Goal: Information Seeking & Learning: Learn about a topic

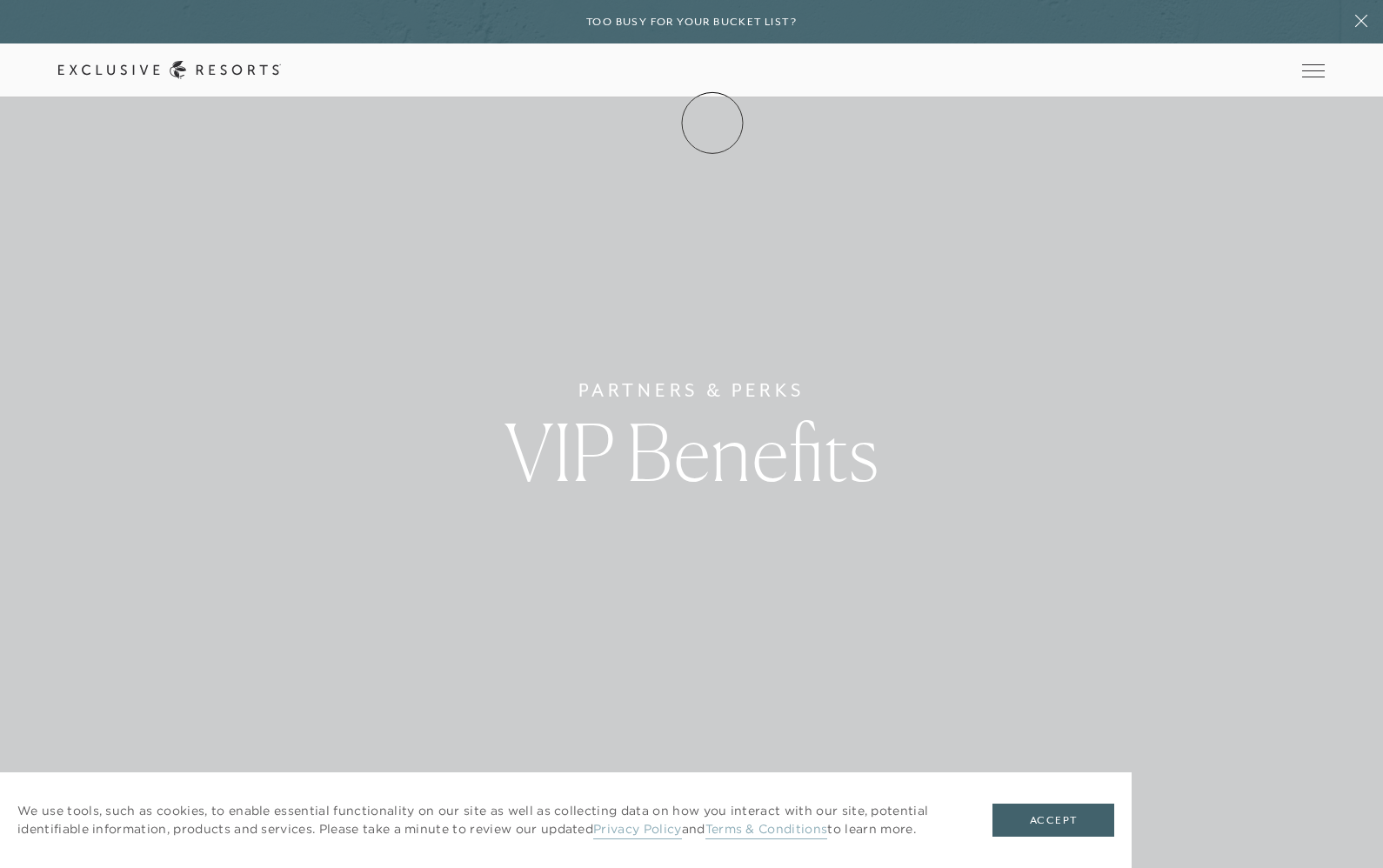
click at [0, 0] on link "Membership" at bounding box center [0, 0] width 0 height 0
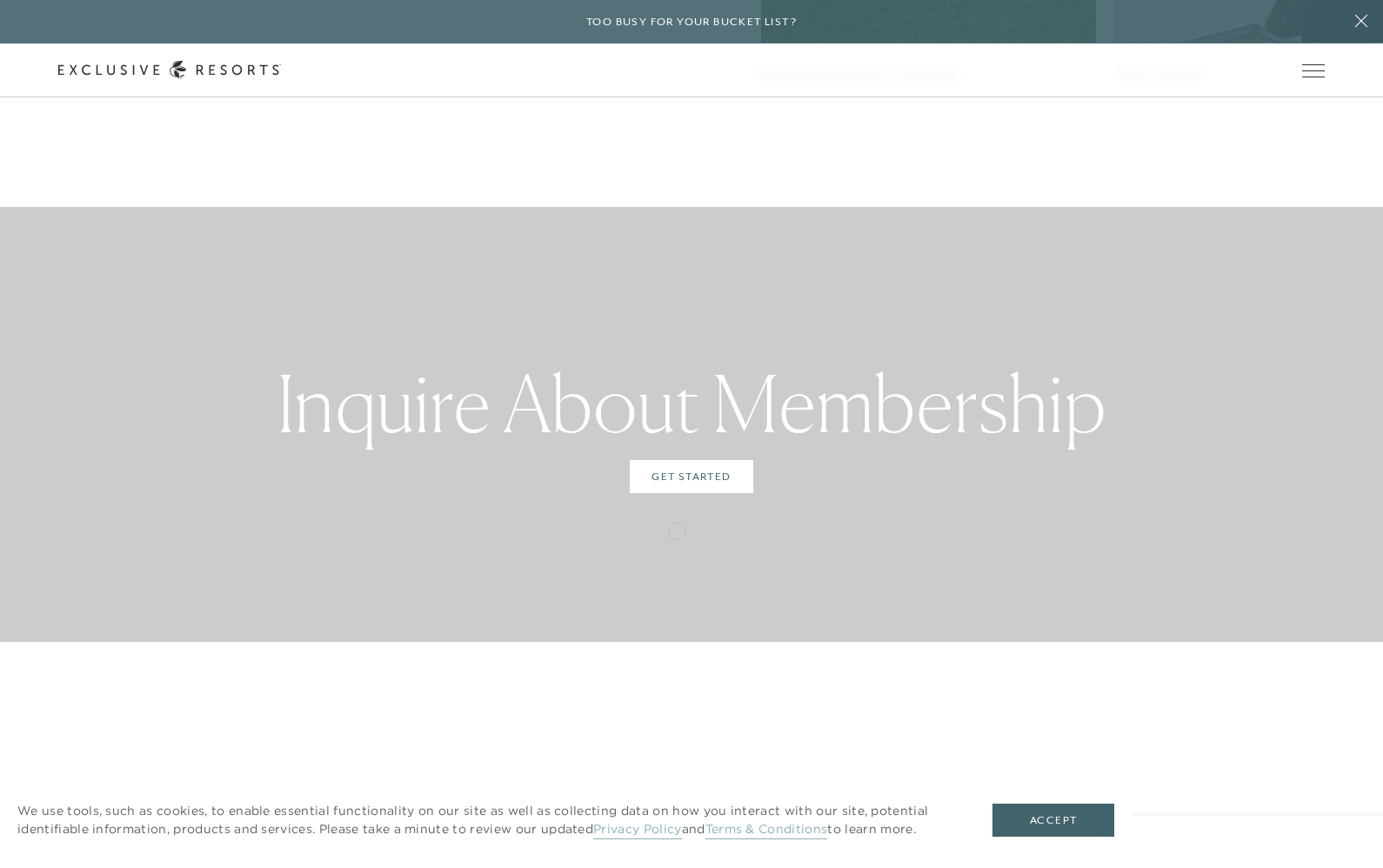
scroll to position [5009, 0]
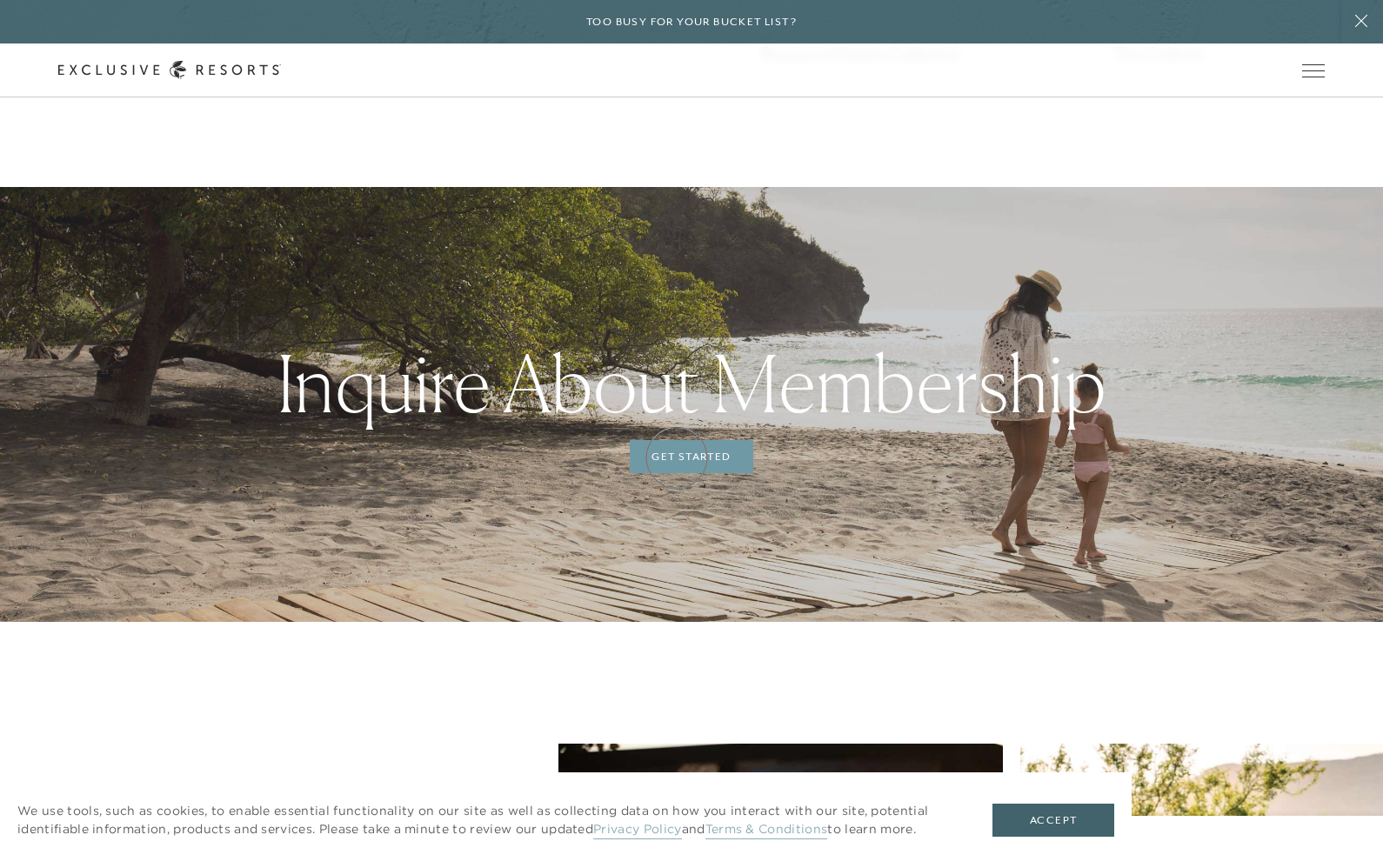
click at [677, 457] on link "Get Started" at bounding box center [692, 457] width 123 height 33
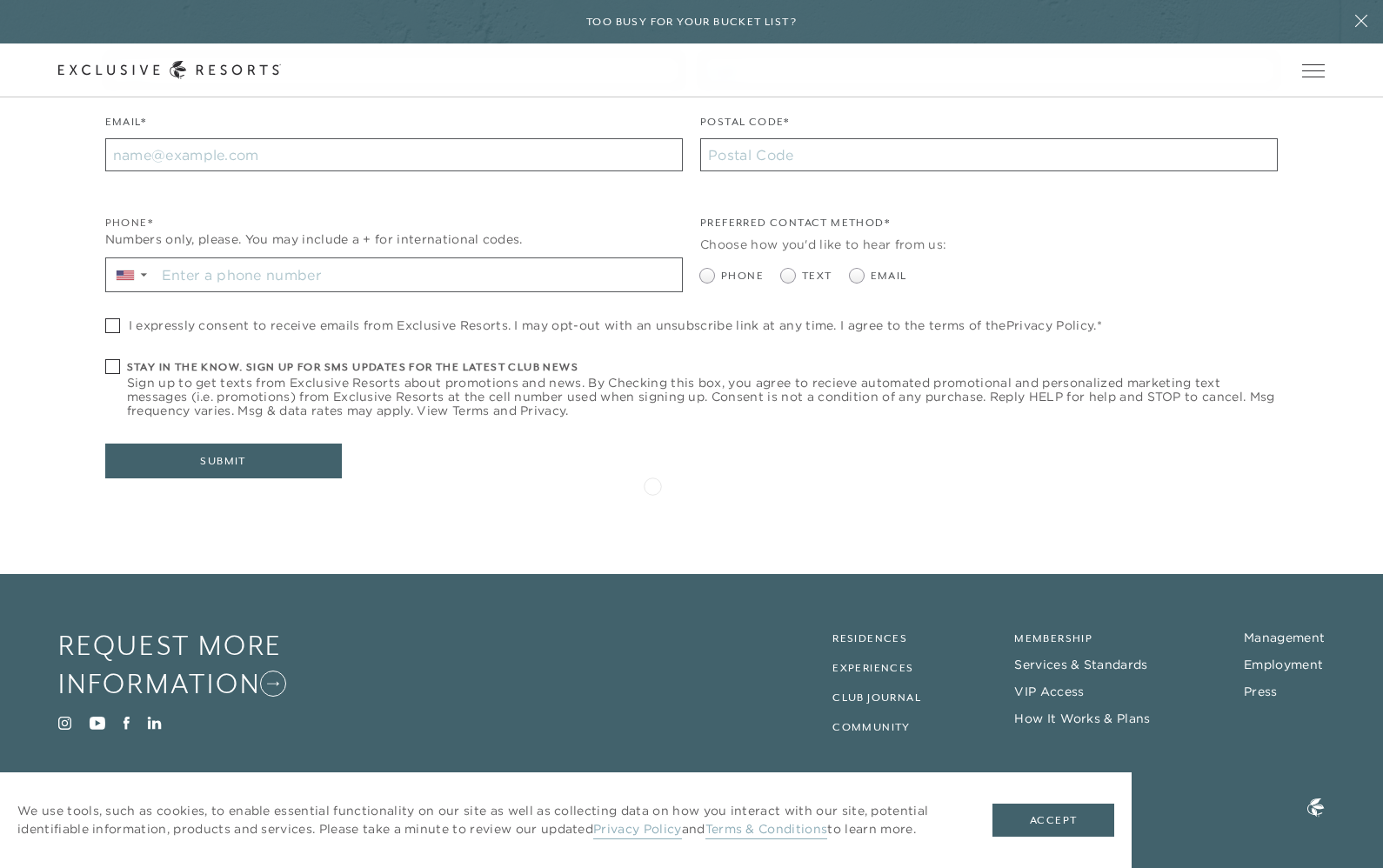
scroll to position [540, 0]
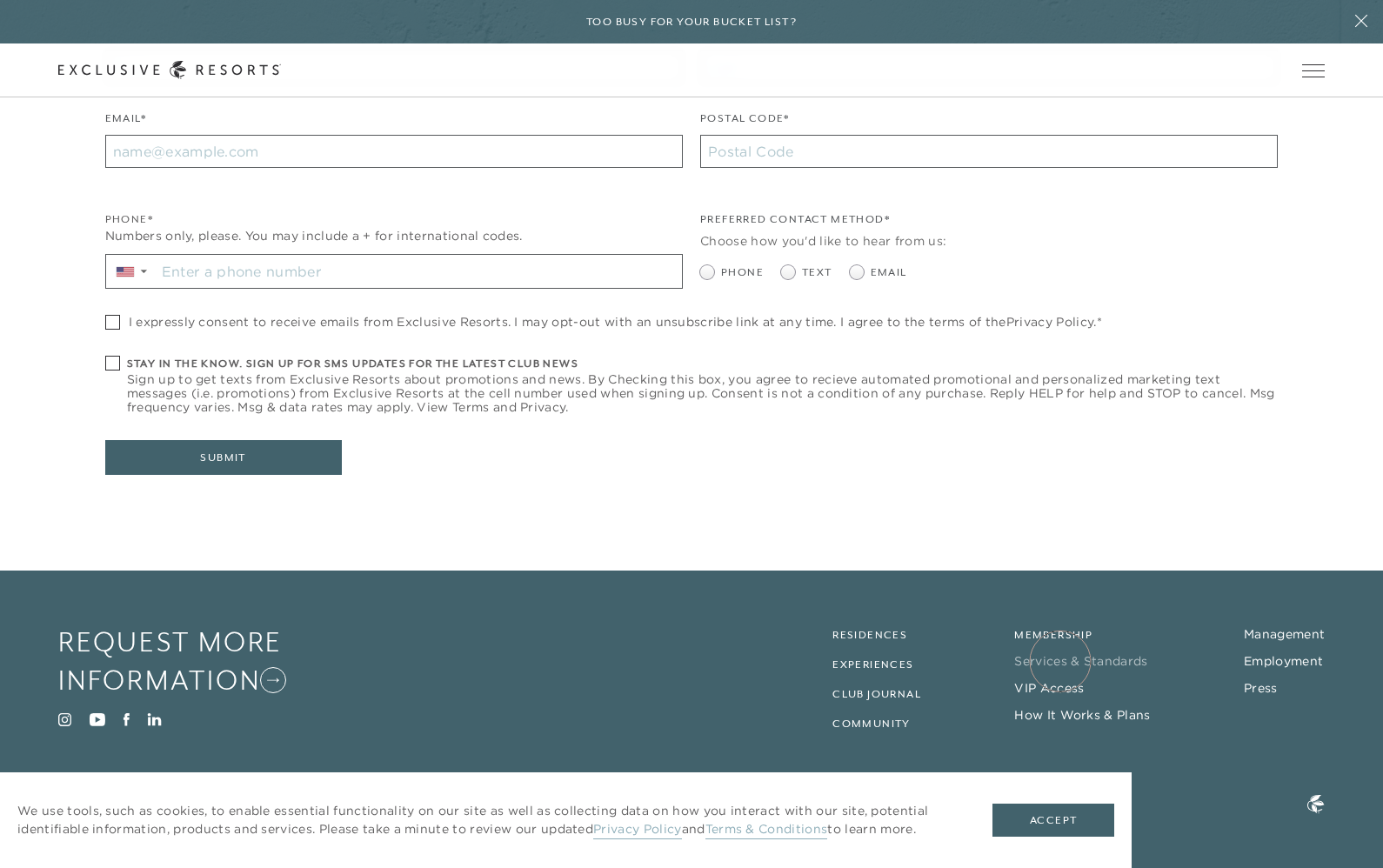
click at [1060, 661] on link "Services & Standards" at bounding box center [1081, 661] width 133 height 16
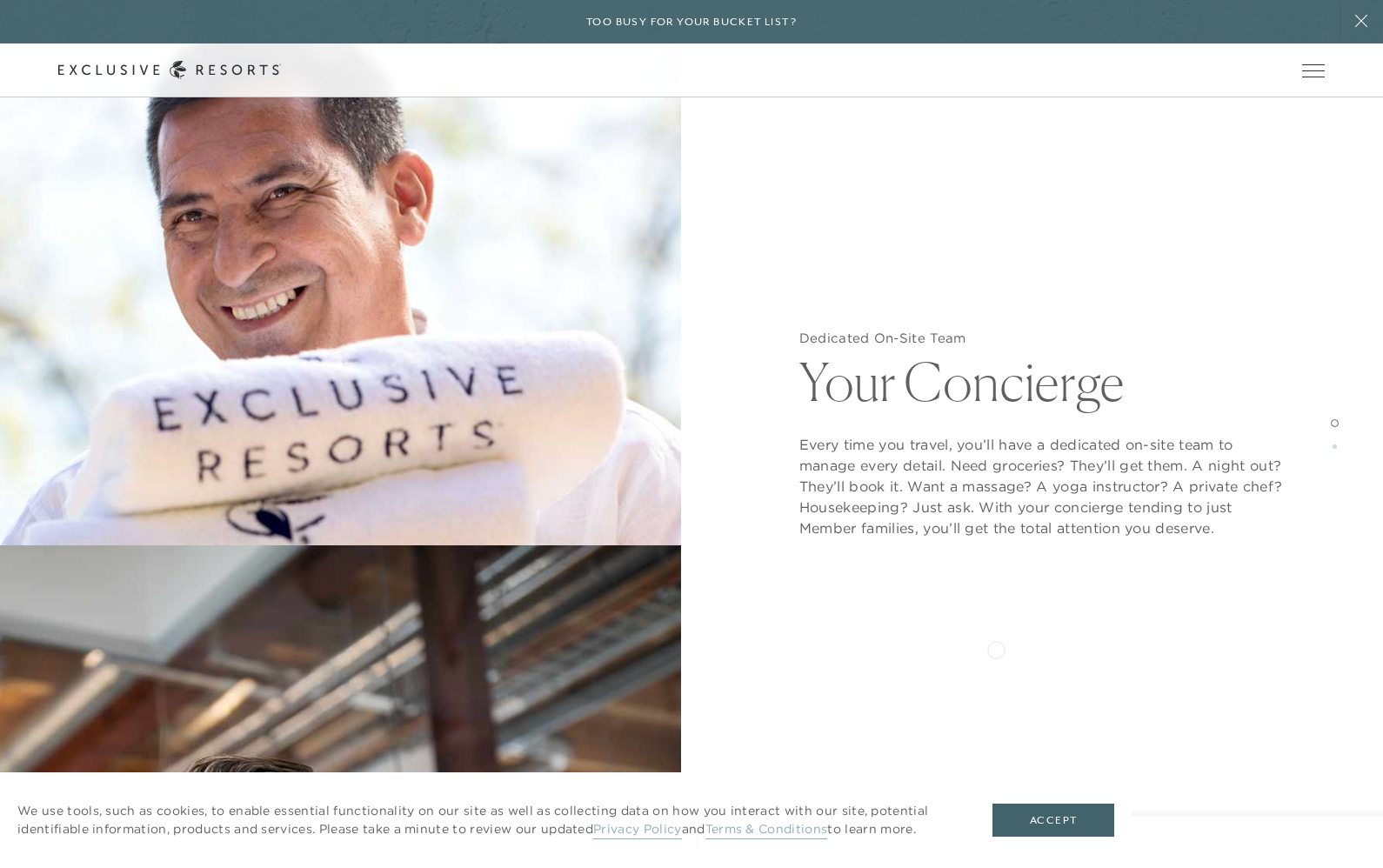
scroll to position [2261, 0]
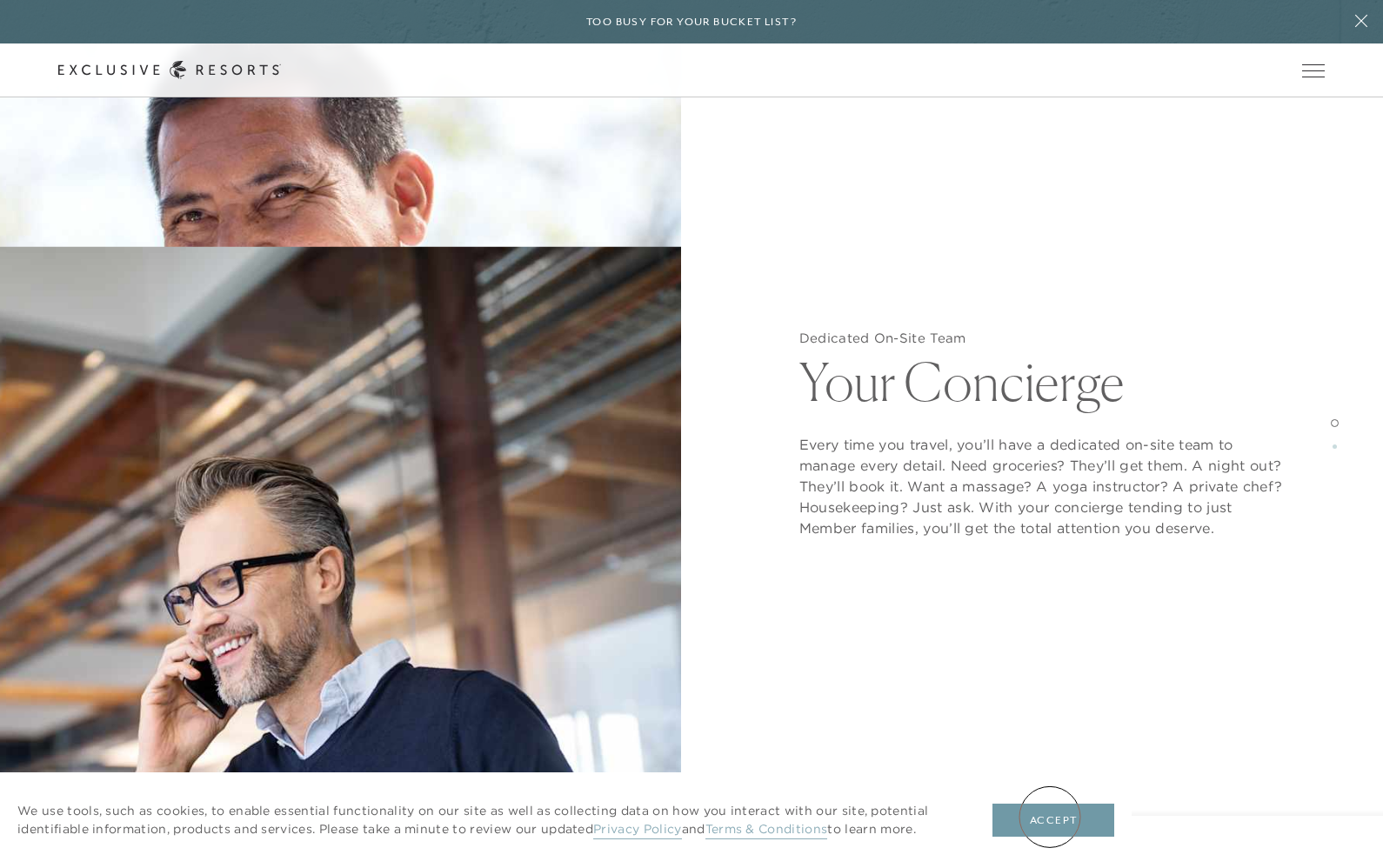
click at [1050, 817] on button "Accept" at bounding box center [1053, 821] width 122 height 33
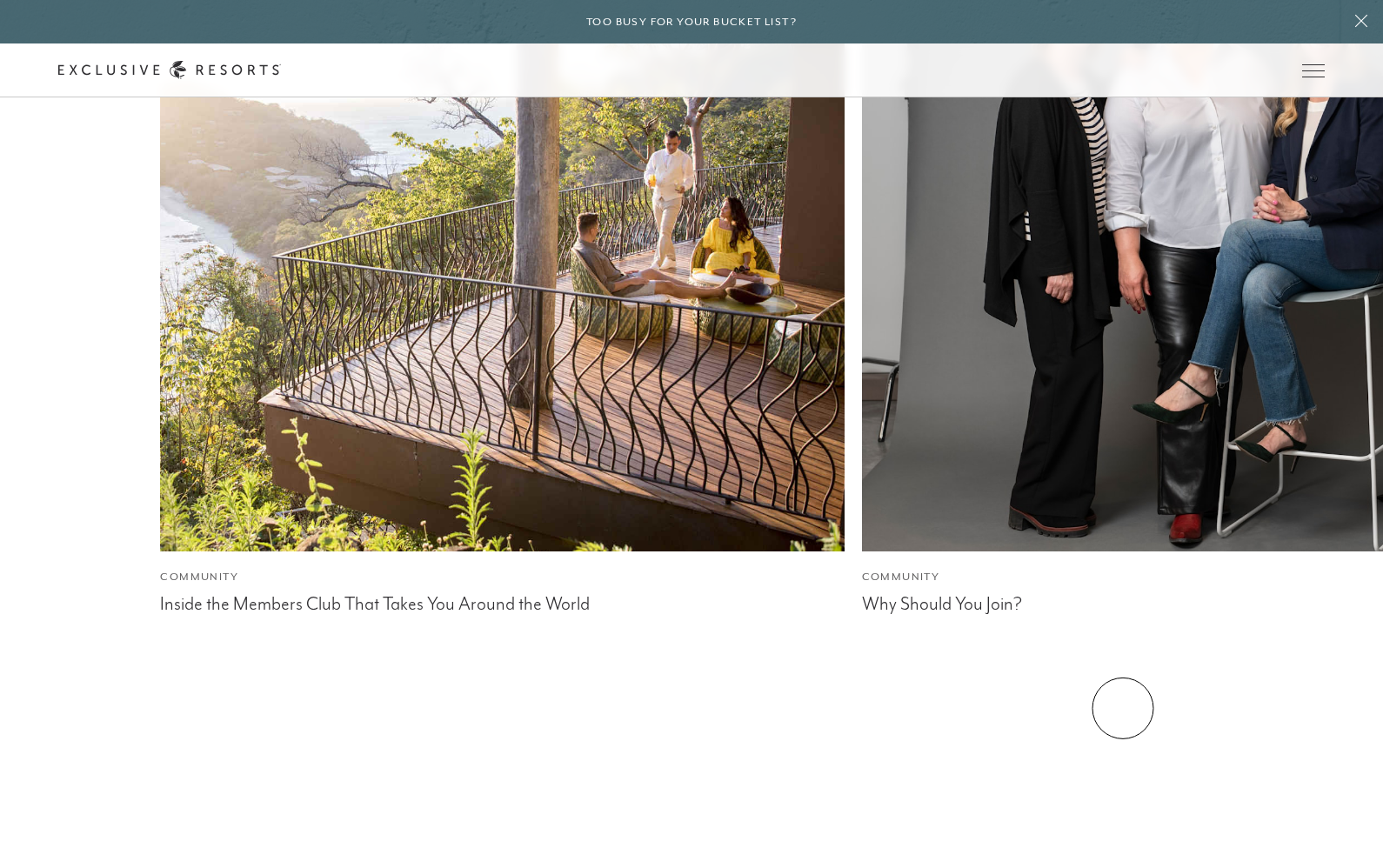
scroll to position [5604, 0]
